Goal: Check status

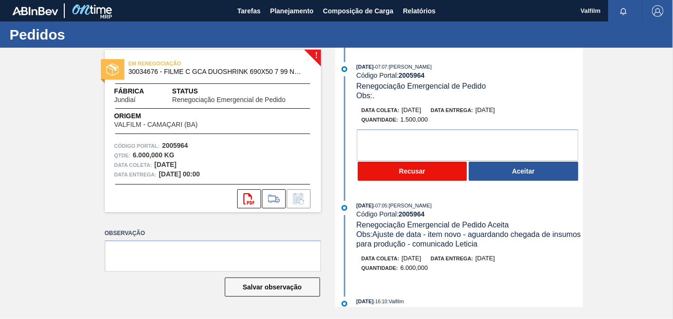
click at [384, 173] on button "Recusar" at bounding box center [413, 171] width 110 height 19
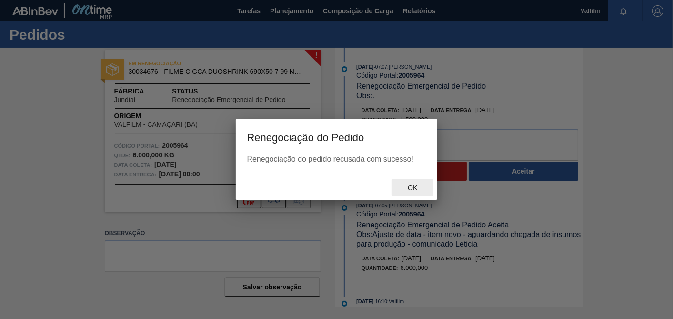
click at [409, 189] on span "Ok" at bounding box center [412, 188] width 25 height 8
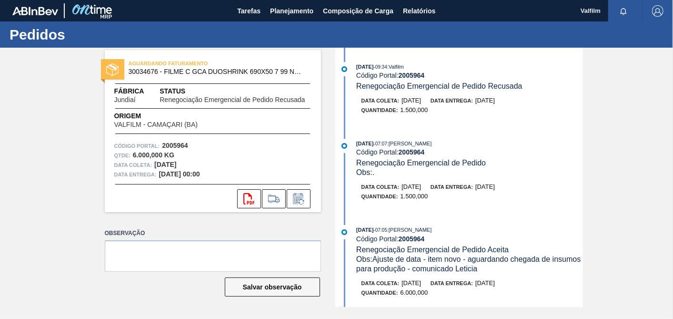
click at [416, 74] on strong "2005964" at bounding box center [412, 75] width 26 height 8
copy strong "2005964"
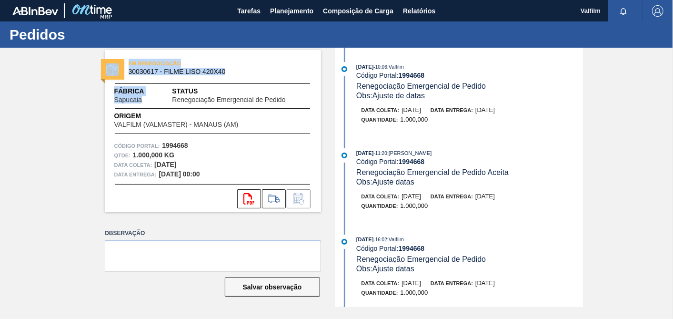
drag, startPoint x: 143, startPoint y: 98, endPoint x: 81, endPoint y: 98, distance: 61.5
click at [81, 98] on div "EM RENEGOCIAÇÃO 30030617 - FILME LISO 420X40 Fábrica Sapucaia Status Renegociaç…" at bounding box center [336, 177] width 673 height 259
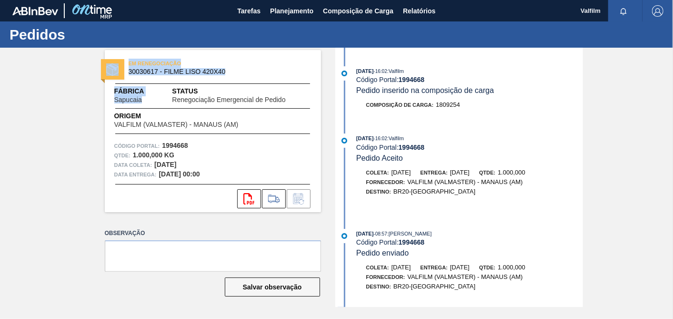
scroll to position [476, 0]
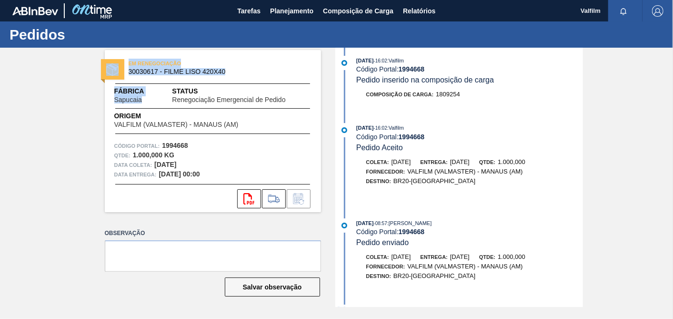
drag, startPoint x: 392, startPoint y: 178, endPoint x: 422, endPoint y: 180, distance: 30.1
click at [411, 167] on div "Coleta: 04/08/2025" at bounding box center [388, 162] width 45 height 10
drag, startPoint x: 463, startPoint y: 176, endPoint x: 504, endPoint y: 177, distance: 41.0
click at [504, 167] on div "Coleta: 04/08/2025 Entrega: 19/08/2025 Qtde: 1.000,000" at bounding box center [470, 162] width 226 height 10
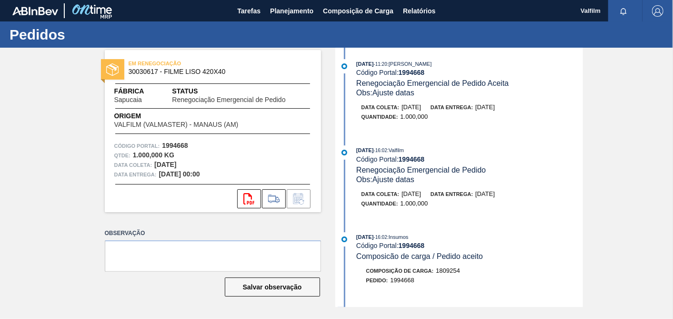
scroll to position [106, 0]
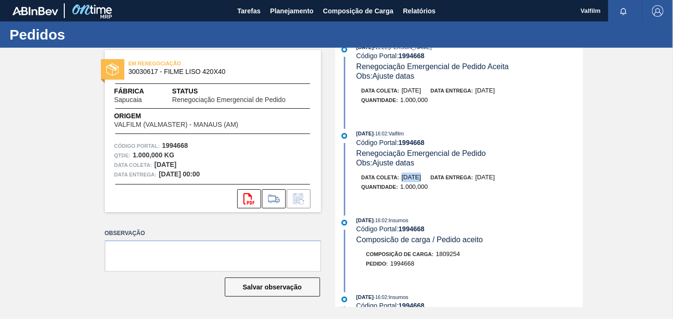
drag, startPoint x: 401, startPoint y: 183, endPoint x: 438, endPoint y: 183, distance: 37.2
click at [438, 182] on div "Data coleta: 15/08/2025 Data entrega: 08/09/2025" at bounding box center [475, 177] width 226 height 10
drag, startPoint x: 438, startPoint y: 183, endPoint x: 518, endPoint y: 182, distance: 79.6
click at [518, 182] on div "Data coleta: 15/08/2025 Data entrega: 08/09/2025" at bounding box center [475, 177] width 226 height 10
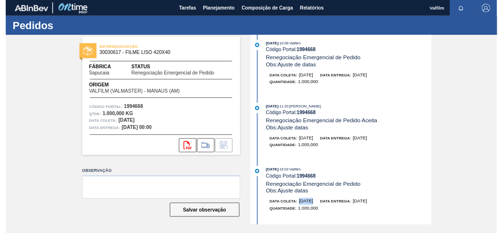
scroll to position [0, 0]
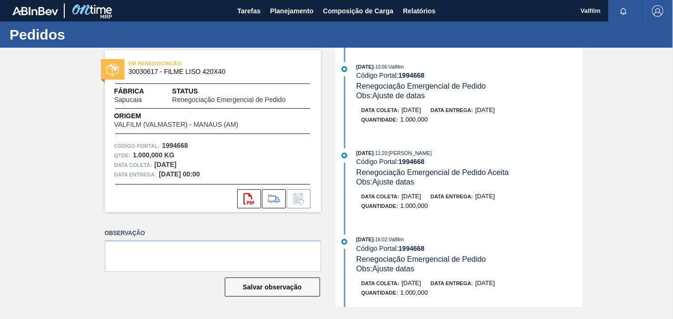
click at [386, 156] on span "- 11:20" at bounding box center [380, 153] width 13 height 5
click at [421, 113] on span "15/08/2025" at bounding box center [412, 109] width 20 height 7
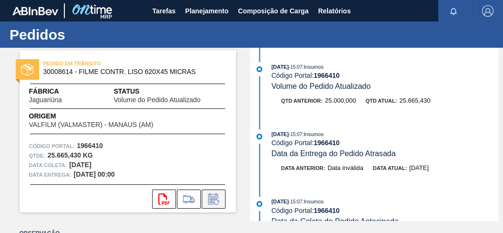
click at [216, 198] on icon at bounding box center [213, 198] width 15 height 11
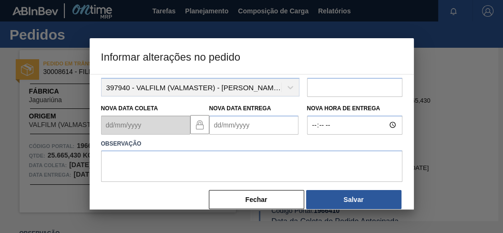
scroll to position [103, 0]
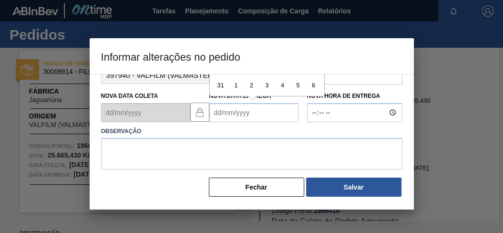
click at [253, 120] on Entrega "Nova Data Entrega" at bounding box center [253, 112] width 89 height 19
click at [256, 115] on Entrega "Nova Data Entrega" at bounding box center [253, 112] width 89 height 19
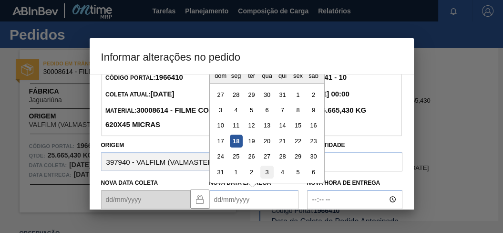
scroll to position [0, 0]
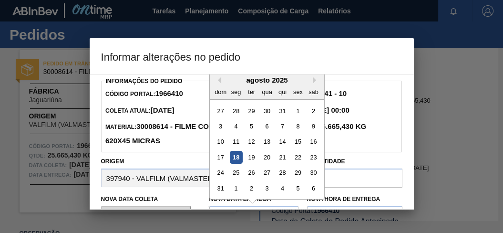
drag, startPoint x: 63, startPoint y: 131, endPoint x: 32, endPoint y: 122, distance: 31.9
click at [61, 131] on div at bounding box center [251, 116] width 503 height 233
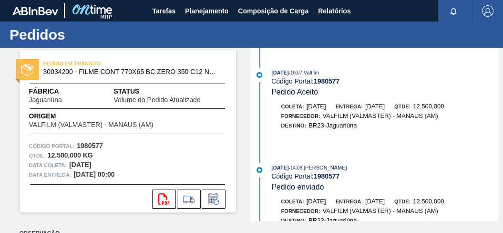
scroll to position [529, 0]
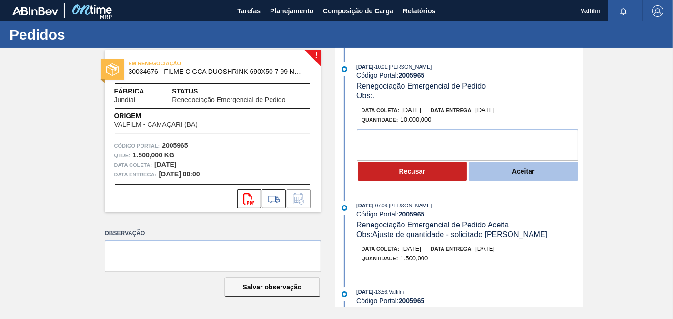
click at [528, 174] on button "Aceitar" at bounding box center [524, 171] width 110 height 19
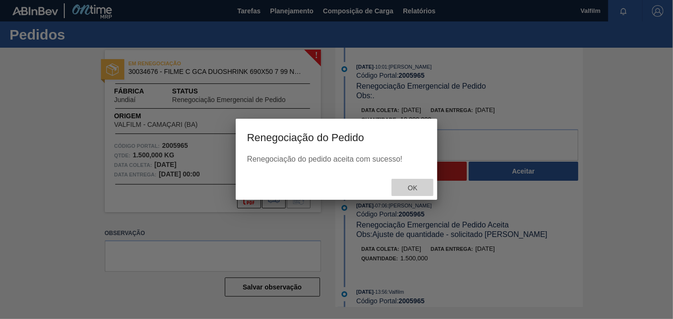
click at [404, 193] on div "Ok" at bounding box center [413, 188] width 42 height 18
